Goal: Task Accomplishment & Management: Manage account settings

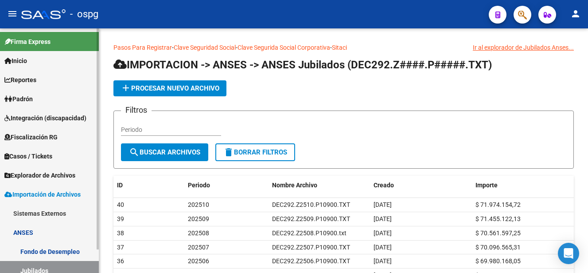
click at [28, 97] on span "Padrón" at bounding box center [18, 99] width 28 height 10
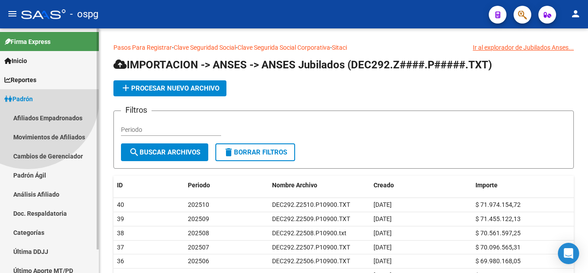
click at [28, 98] on span "Padrón" at bounding box center [18, 99] width 28 height 10
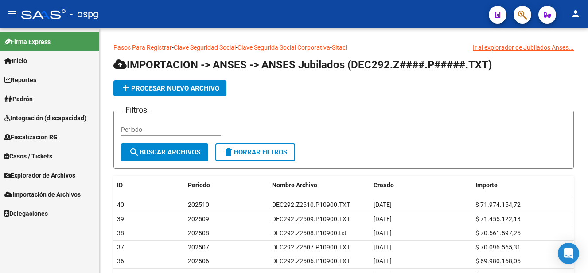
click at [25, 99] on span "Padrón" at bounding box center [18, 99] width 28 height 10
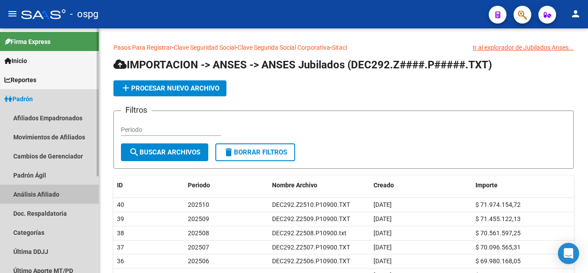
click at [26, 193] on link "Análisis Afiliado" at bounding box center [49, 193] width 99 height 19
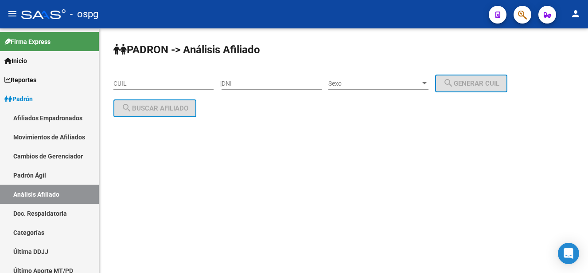
drag, startPoint x: 132, startPoint y: 85, endPoint x: 149, endPoint y: 84, distance: 16.9
click at [132, 85] on input "CUIL" at bounding box center [163, 84] width 100 height 8
paste input "20-41247310-9"
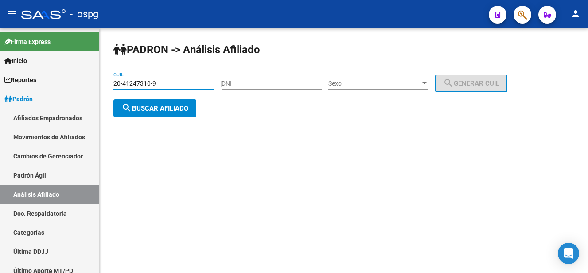
type input "20-41247310-9"
click at [170, 113] on button "search Buscar afiliado" at bounding box center [154, 108] width 83 height 18
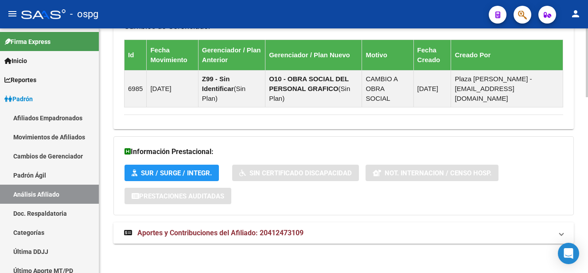
scroll to position [626, 0]
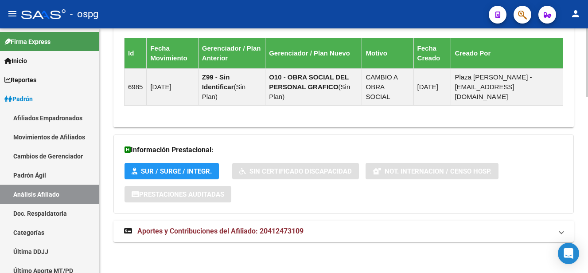
click at [222, 229] on span "Aportes y Contribuciones del Afiliado: 20412473109" at bounding box center [220, 231] width 166 height 8
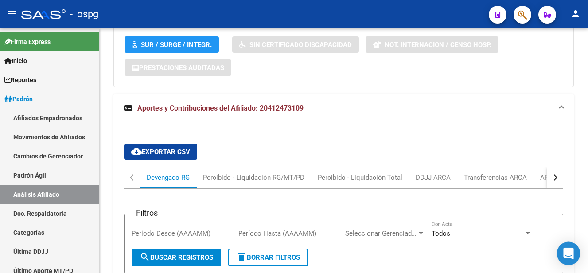
scroll to position [759, 0]
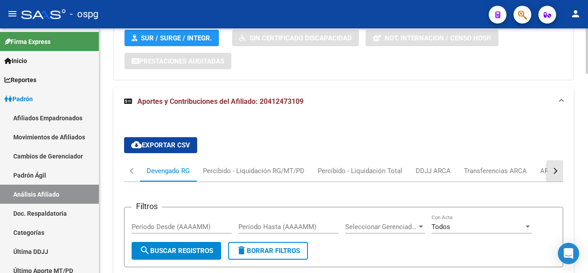
click at [555, 169] on div "button" at bounding box center [554, 171] width 6 height 6
click at [523, 165] on div "ANSES Desempleo" at bounding box center [516, 170] width 70 height 21
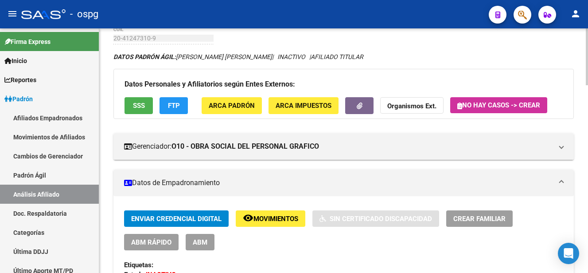
scroll to position [44, 0]
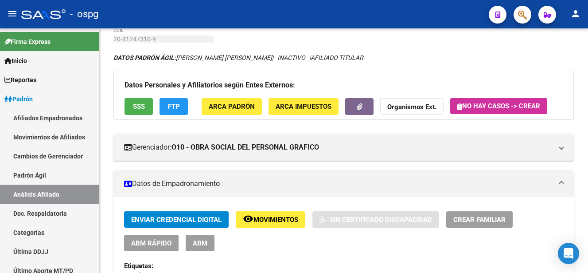
click at [202, 238] on button "ABM" at bounding box center [200, 243] width 29 height 16
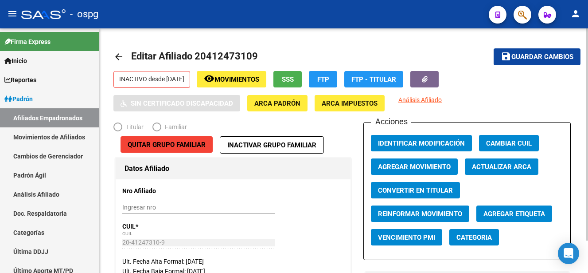
radio input "true"
type input "30-52145948-0"
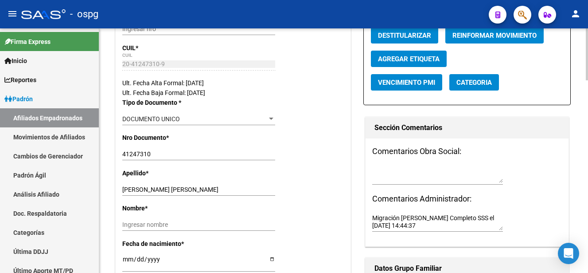
scroll to position [177, 0]
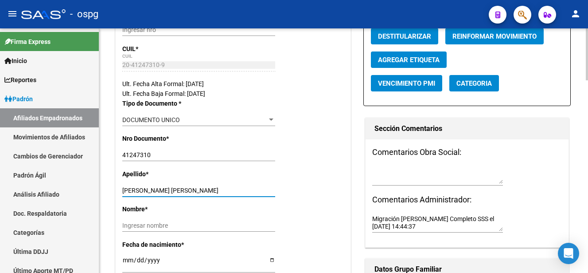
drag, startPoint x: 149, startPoint y: 189, endPoint x: 203, endPoint y: 188, distance: 53.7
click at [203, 188] on input "[PERSON_NAME] [PERSON_NAME]" at bounding box center [198, 191] width 153 height 8
type input "[PERSON_NAME]"
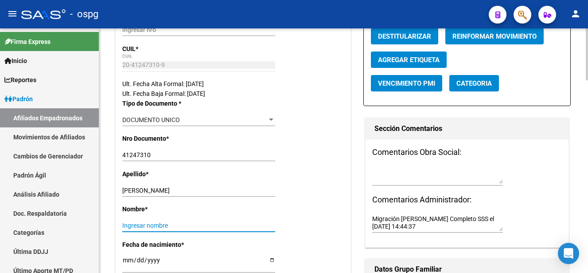
click at [145, 224] on input "Ingresar nombre" at bounding box center [198, 226] width 153 height 8
paste input "[PERSON_NAME]"
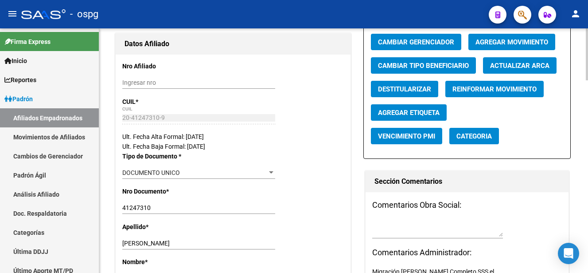
scroll to position [0, 0]
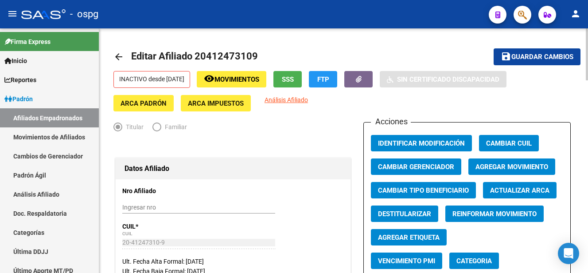
type input "[PERSON_NAME]"
click at [543, 168] on span "Agregar Movimiento" at bounding box center [512, 167] width 73 height 8
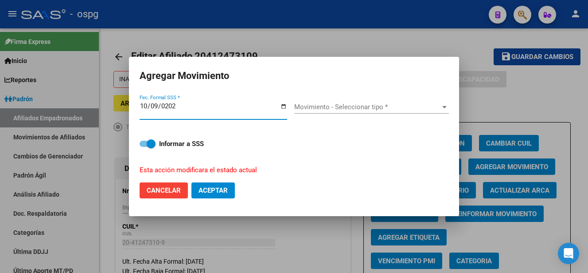
type input "[DATE]"
click at [345, 111] on div "Movimiento - Seleccionar tipo * Movimiento - Seleccionar tipo *" at bounding box center [371, 106] width 155 height 13
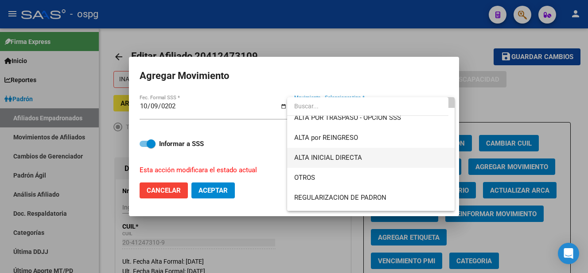
scroll to position [44, 0]
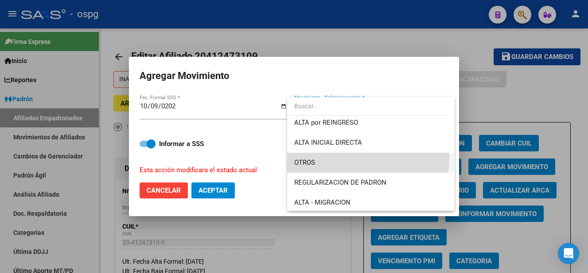
click at [336, 157] on span "OTROS" at bounding box center [371, 162] width 154 height 20
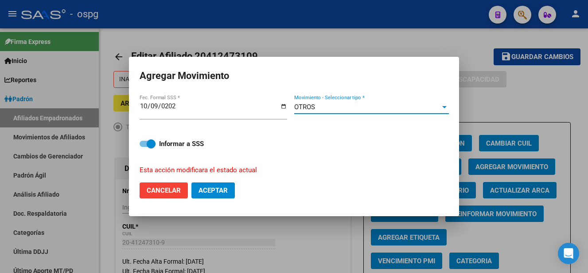
click at [225, 192] on span "Aceptar" at bounding box center [213, 190] width 29 height 8
checkbox input "false"
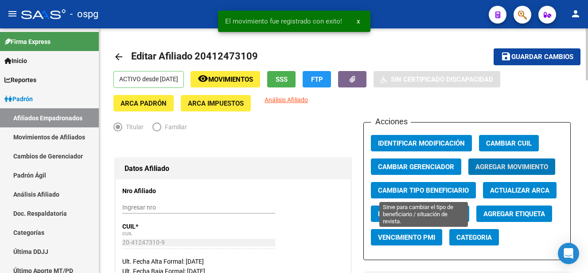
click at [459, 188] on span "Cambiar Tipo Beneficiario" at bounding box center [423, 190] width 91 height 8
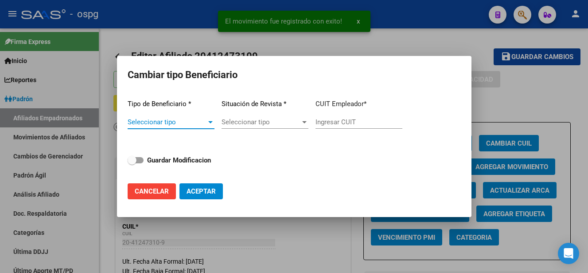
click at [182, 122] on span "Seleccionar tipo" at bounding box center [167, 122] width 79 height 8
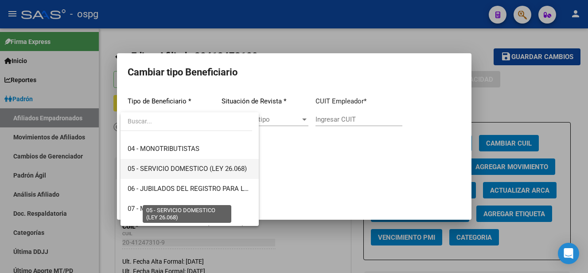
scroll to position [89, 0]
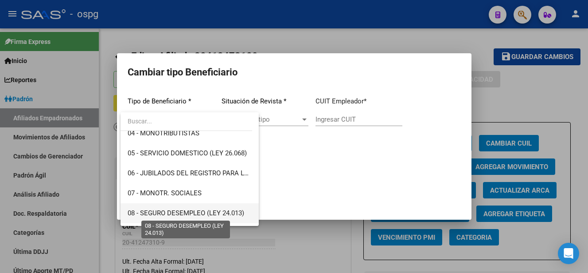
click at [217, 214] on span "08 - SEGURO DESEMPLEO (LEY 24.013)" at bounding box center [186, 213] width 117 height 8
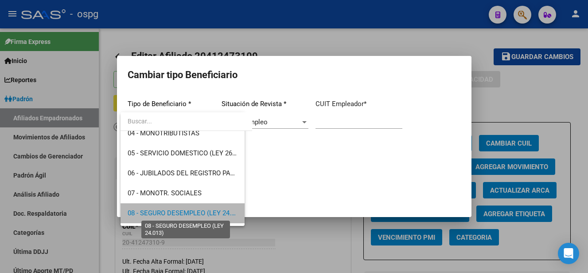
type input "33-63761744-9"
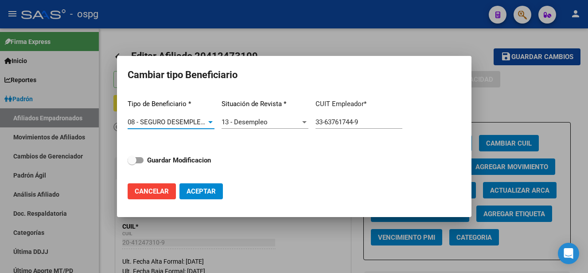
drag, startPoint x: 174, startPoint y: 159, endPoint x: 205, endPoint y: 172, distance: 33.8
click at [176, 159] on strong "Guardar Modificacion" at bounding box center [179, 160] width 64 height 8
click at [132, 163] on input "Guardar Modificacion" at bounding box center [132, 163] width 0 height 0
checkbox input "true"
click at [200, 194] on span "Aceptar" at bounding box center [201, 191] width 29 height 8
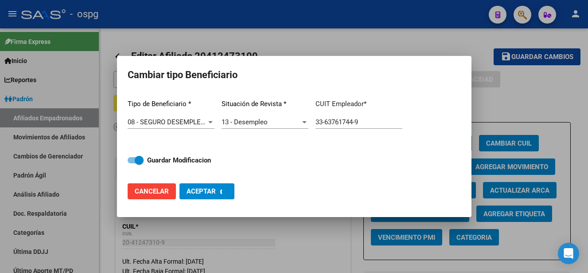
type input "33-63761744-9"
checkbox input "false"
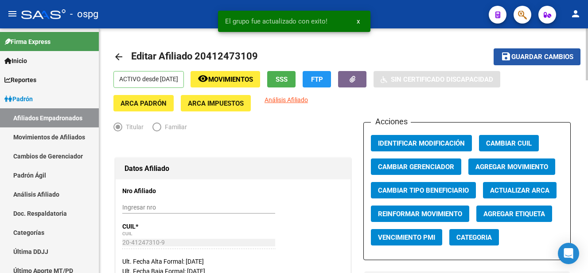
click at [551, 53] on span "Guardar cambios" at bounding box center [543, 57] width 62 height 8
drag, startPoint x: 404, startPoint y: 50, endPoint x: 166, endPoint y: 25, distance: 239.3
click at [397, 50] on mat-toolbar-row "arrow_back Editar Afiliado 20412473109" at bounding box center [292, 57] width 359 height 28
click at [117, 57] on mat-icon "arrow_back" at bounding box center [118, 56] width 11 height 11
